Goal: Information Seeking & Learning: Learn about a topic

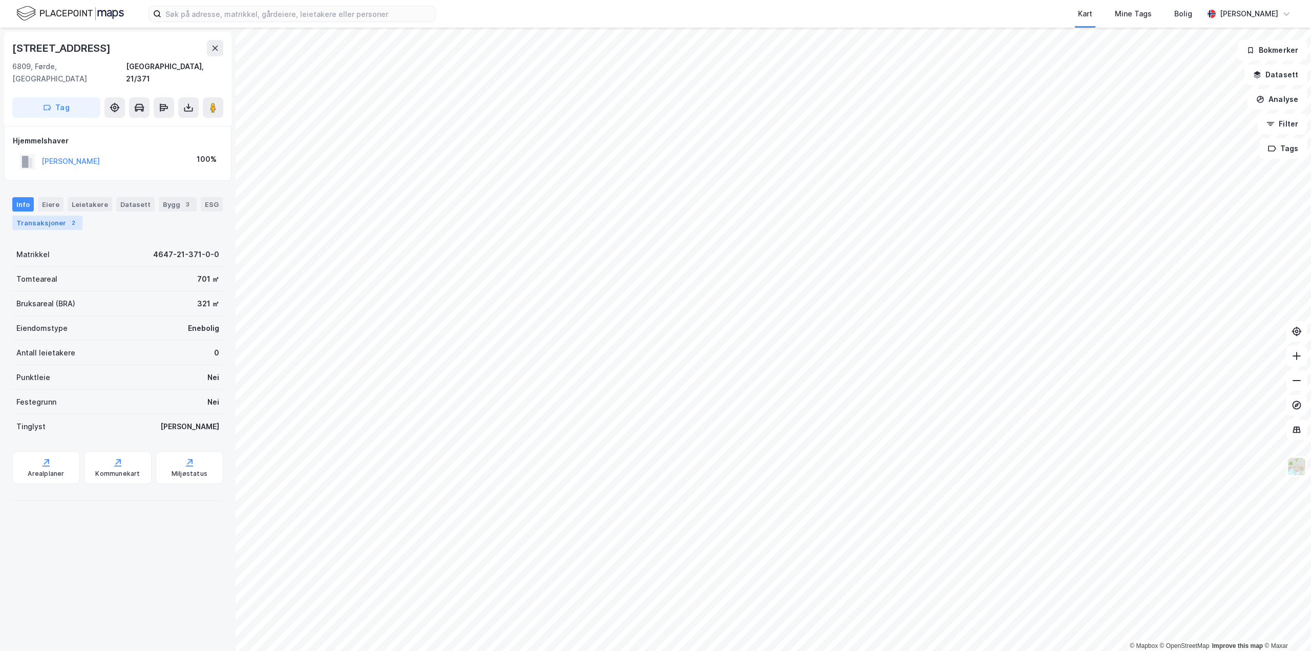
click at [53, 216] on div "Transaksjoner 2" at bounding box center [47, 223] width 70 height 14
